Goal: Complete application form: Complete application form

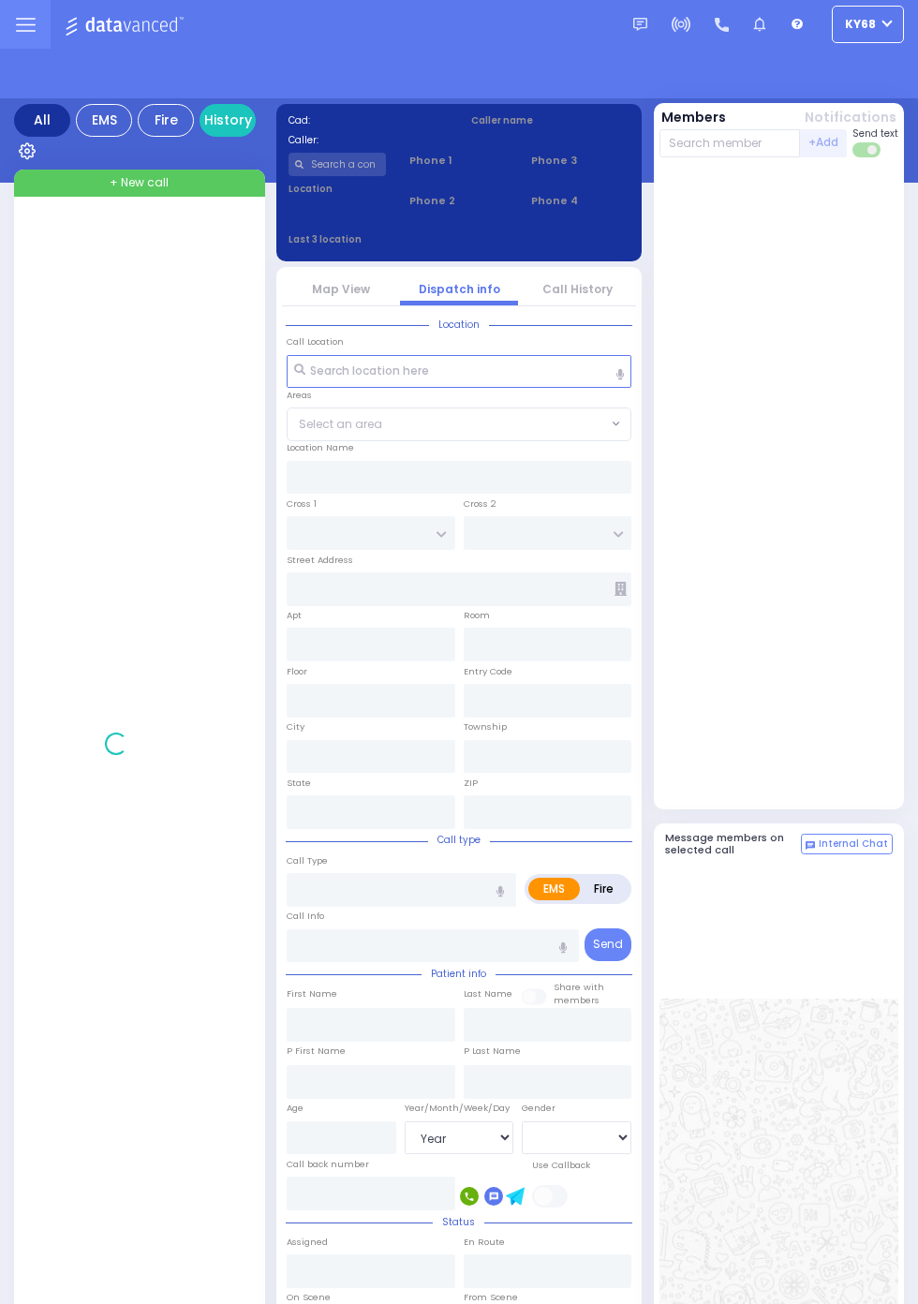
select select "Year"
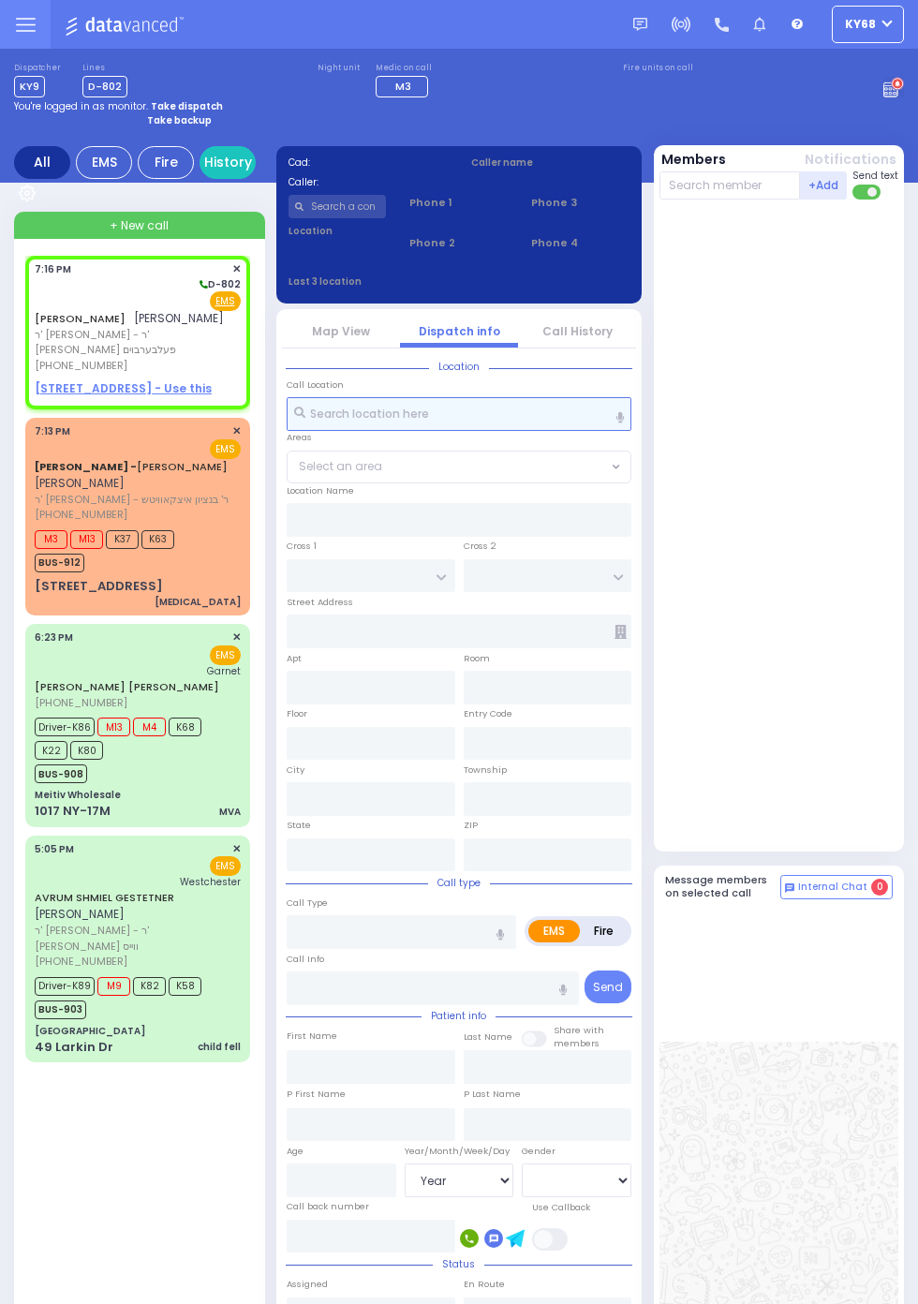
select select
radio input "true"
type input "ISRAEL"
type input "[PERSON_NAME]"
select select
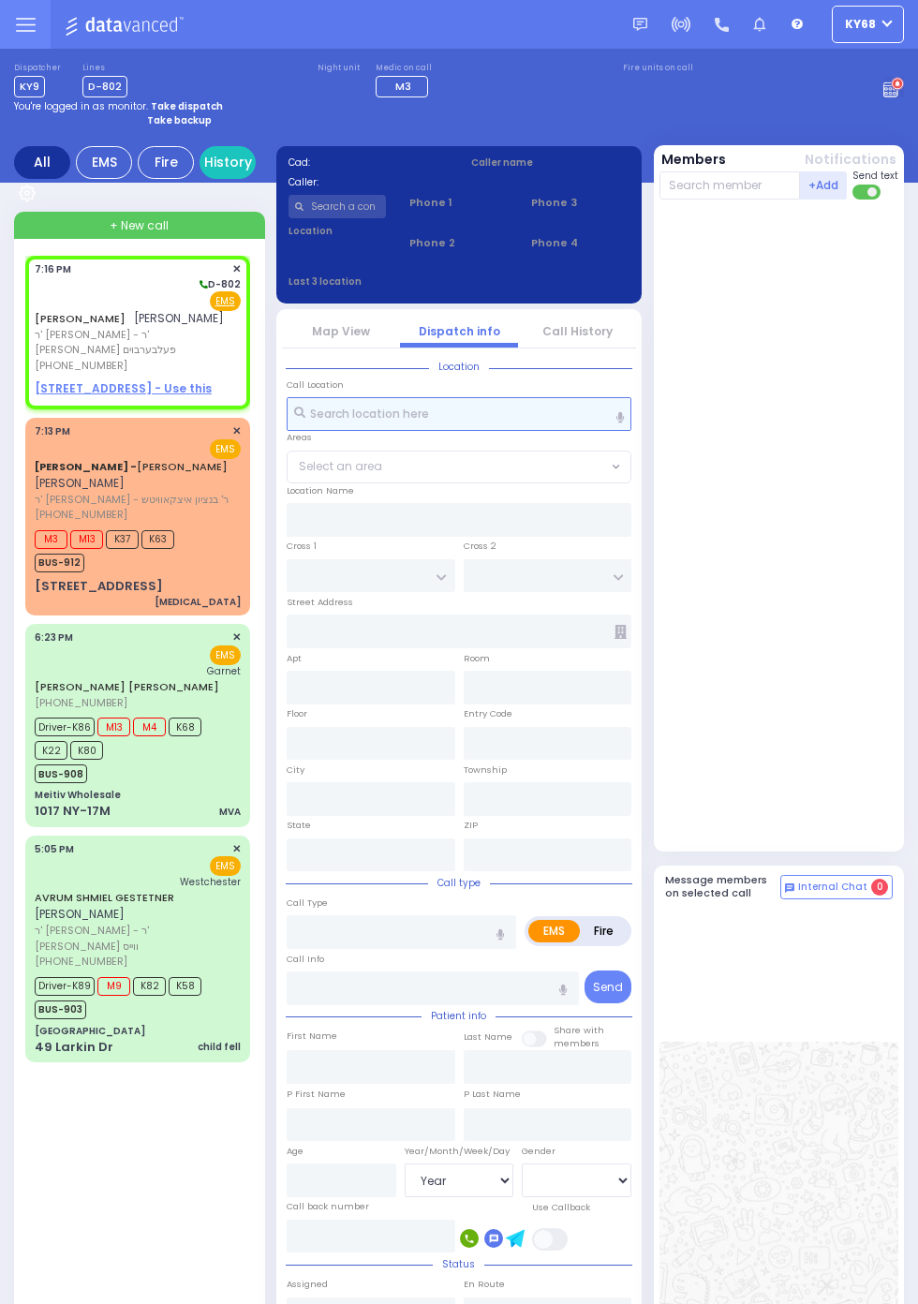
type input "19:16"
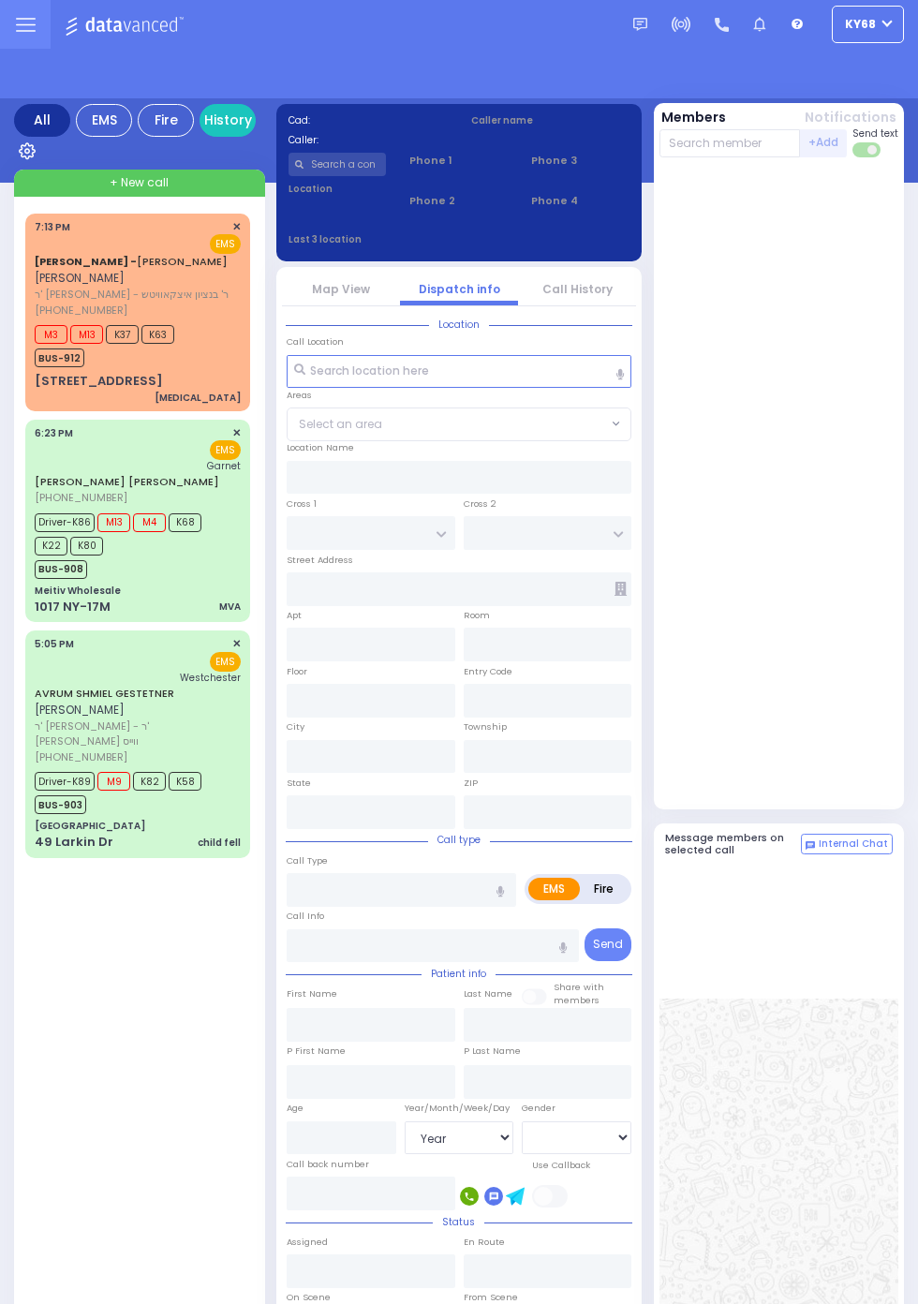
select select "Year"
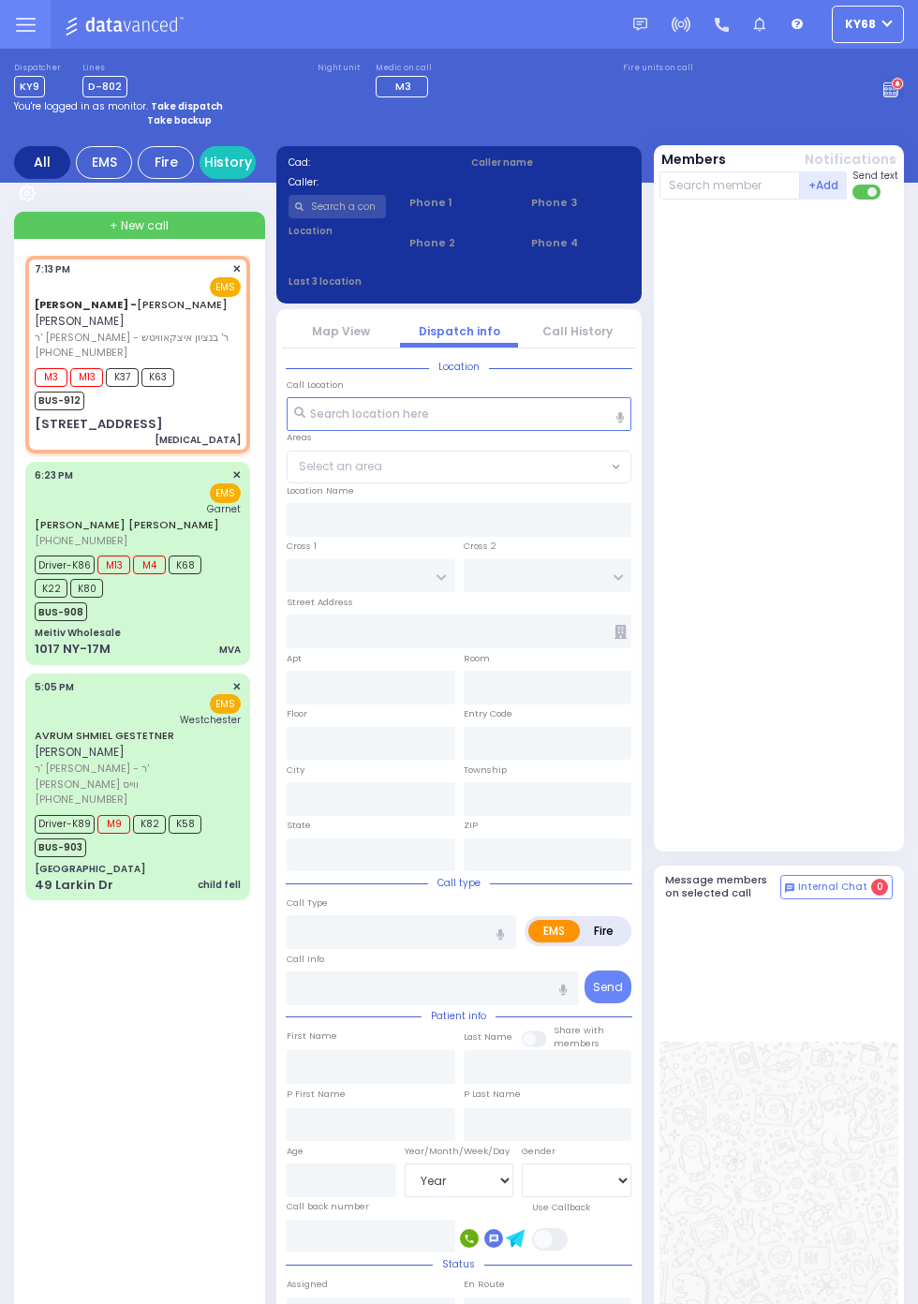
select select
type input "[MEDICAL_DATA]"
radio input "true"
type input "AMROM"
type input "COHEN"
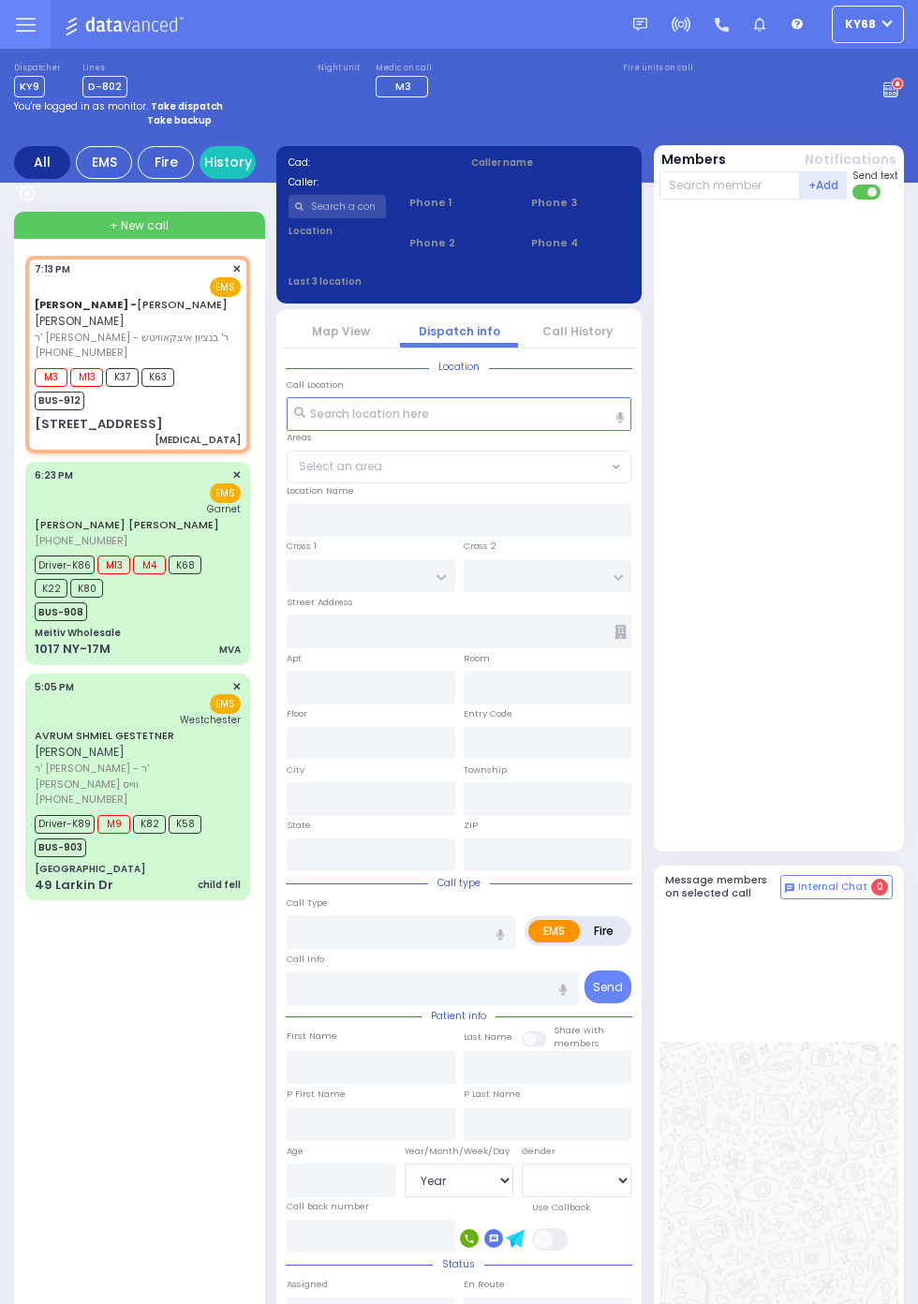
type input "71"
select select "Year"
select select "[DEMOGRAPHIC_DATA]"
type input "19:13"
type input "19:15"
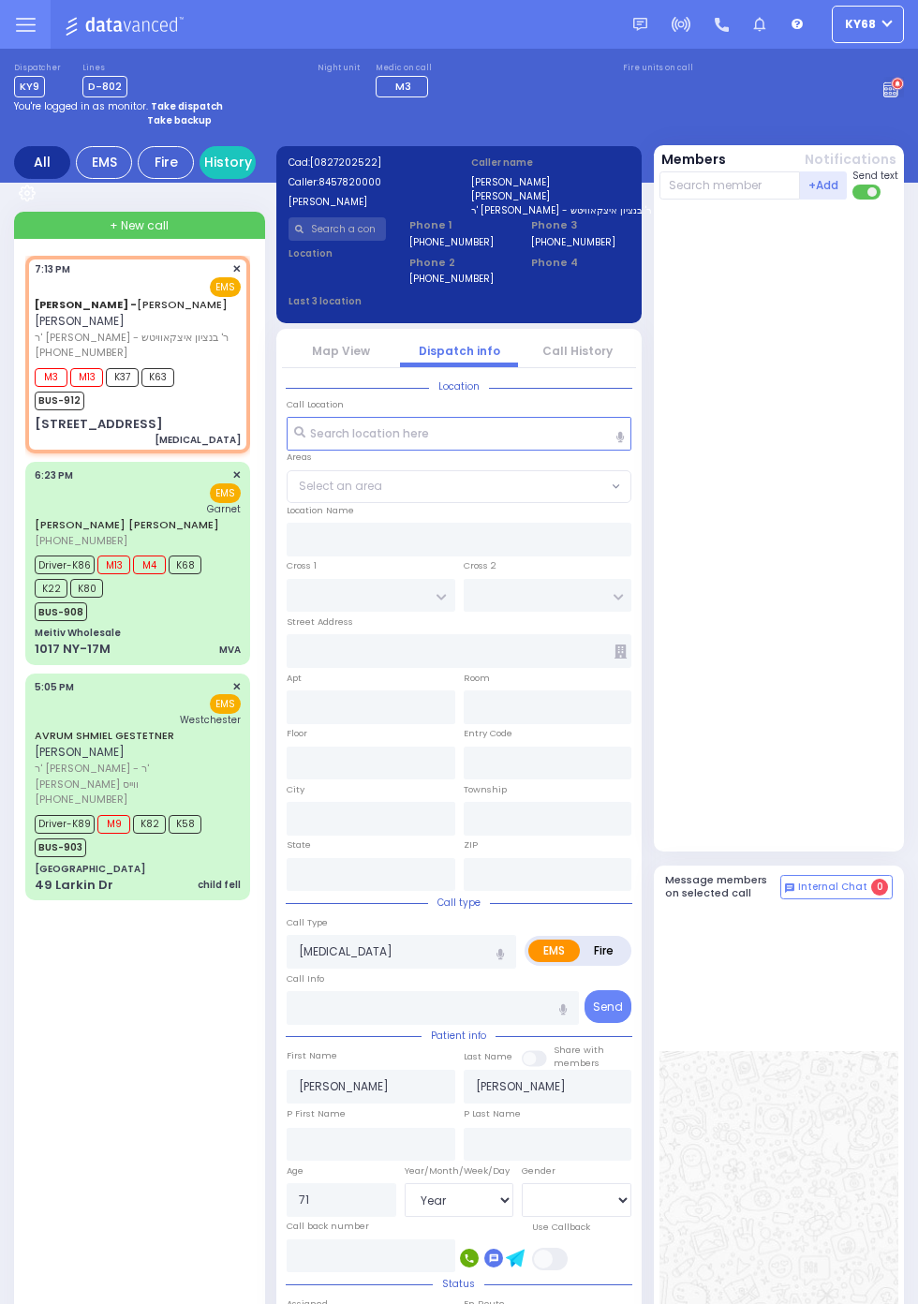
type input "3 Hamaspik Way"
type input "011"
type input "Kiryas Joel"
type input "New York"
type input "10950"
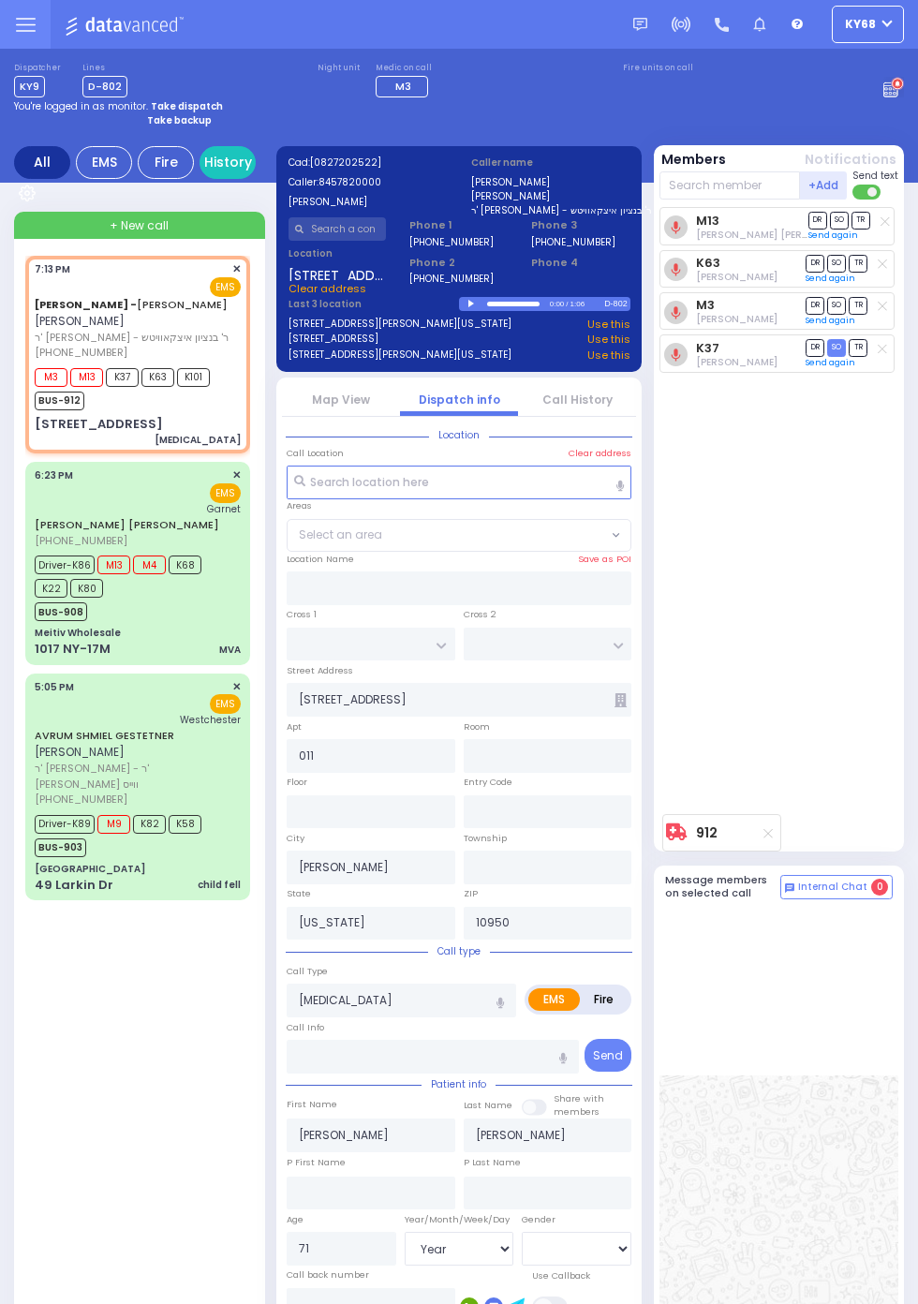
select select
radio input "true"
select select "Year"
select select "[DEMOGRAPHIC_DATA]"
